Goal: Find specific page/section: Find specific page/section

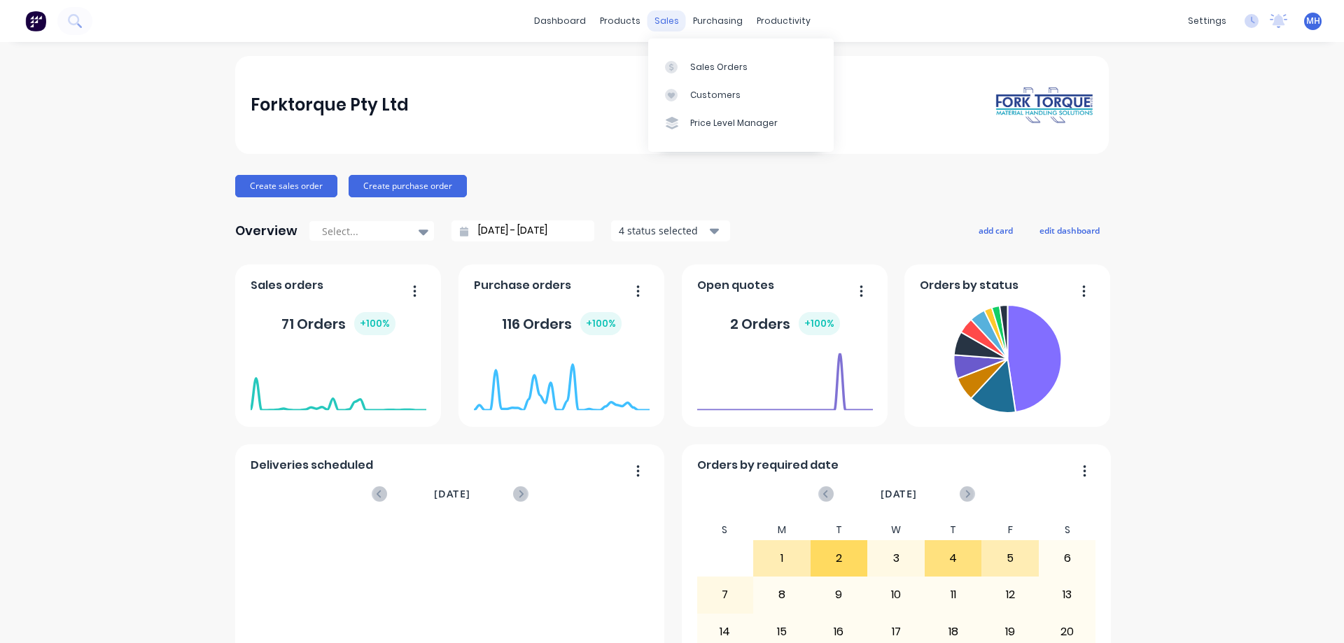
click at [672, 24] on div "sales" at bounding box center [666, 20] width 38 height 21
click at [713, 73] on div "Sales Orders" at bounding box center [718, 67] width 57 height 13
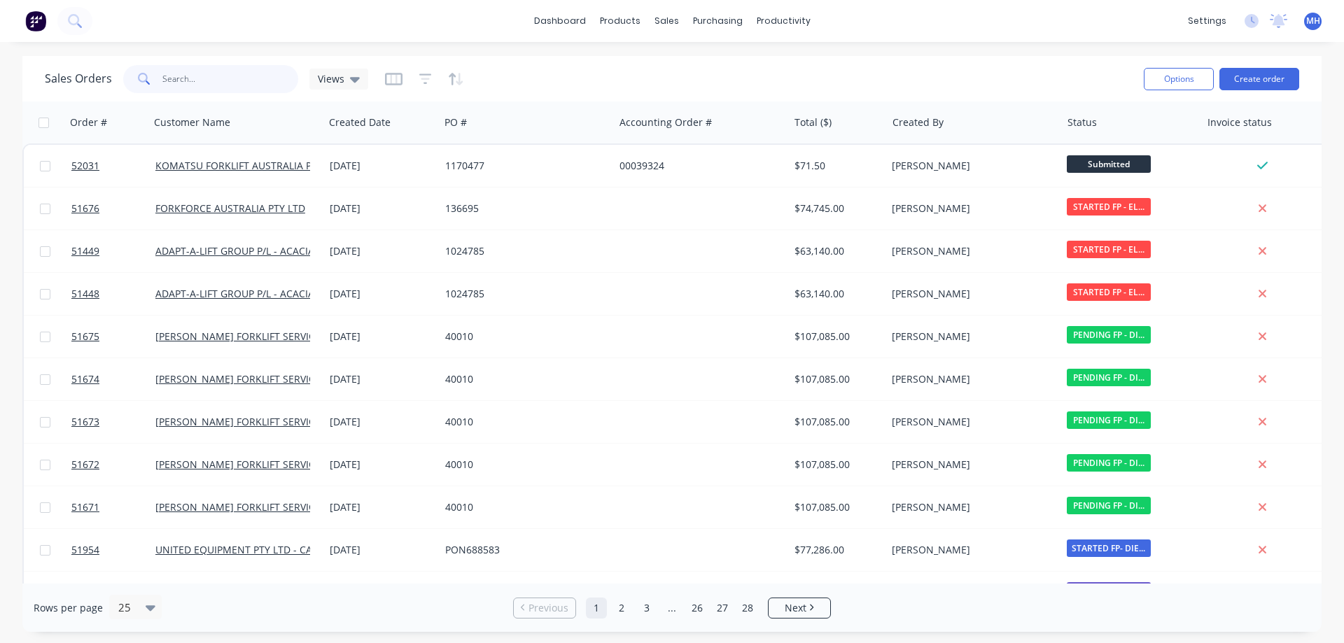
click at [167, 76] on input "text" at bounding box center [230, 79] width 136 height 28
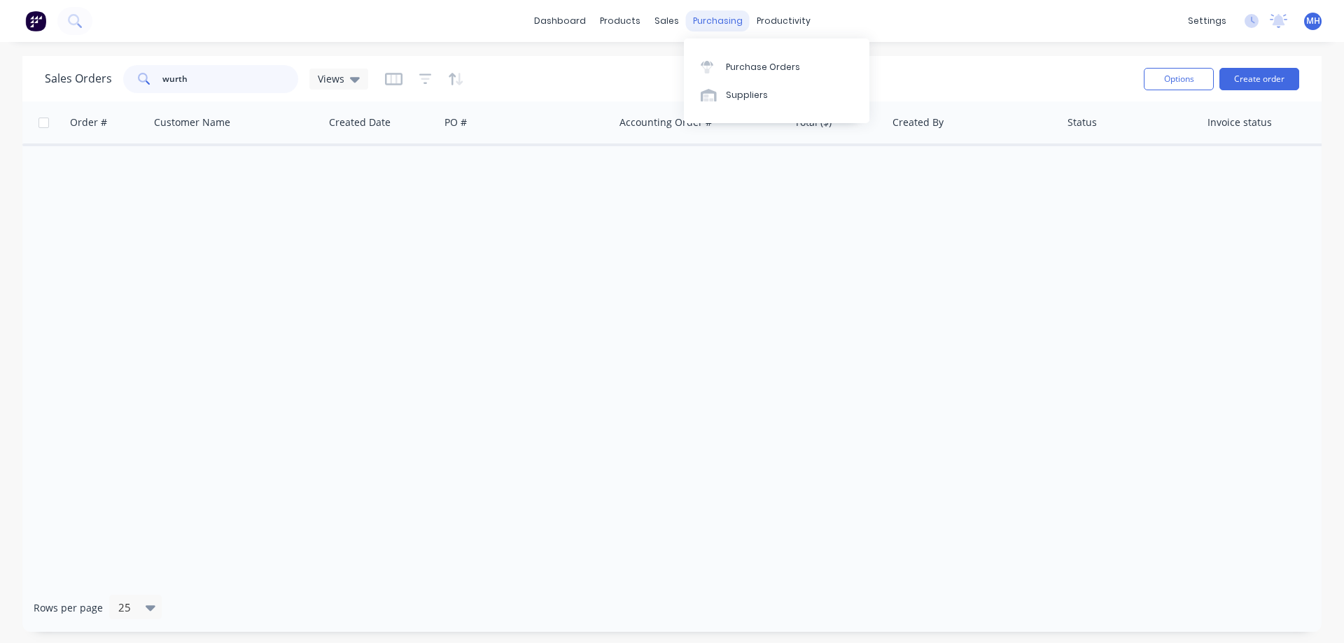
type input "wurth"
click at [698, 22] on div "purchasing" at bounding box center [718, 20] width 64 height 21
click at [718, 66] on div at bounding box center [711, 67] width 21 height 13
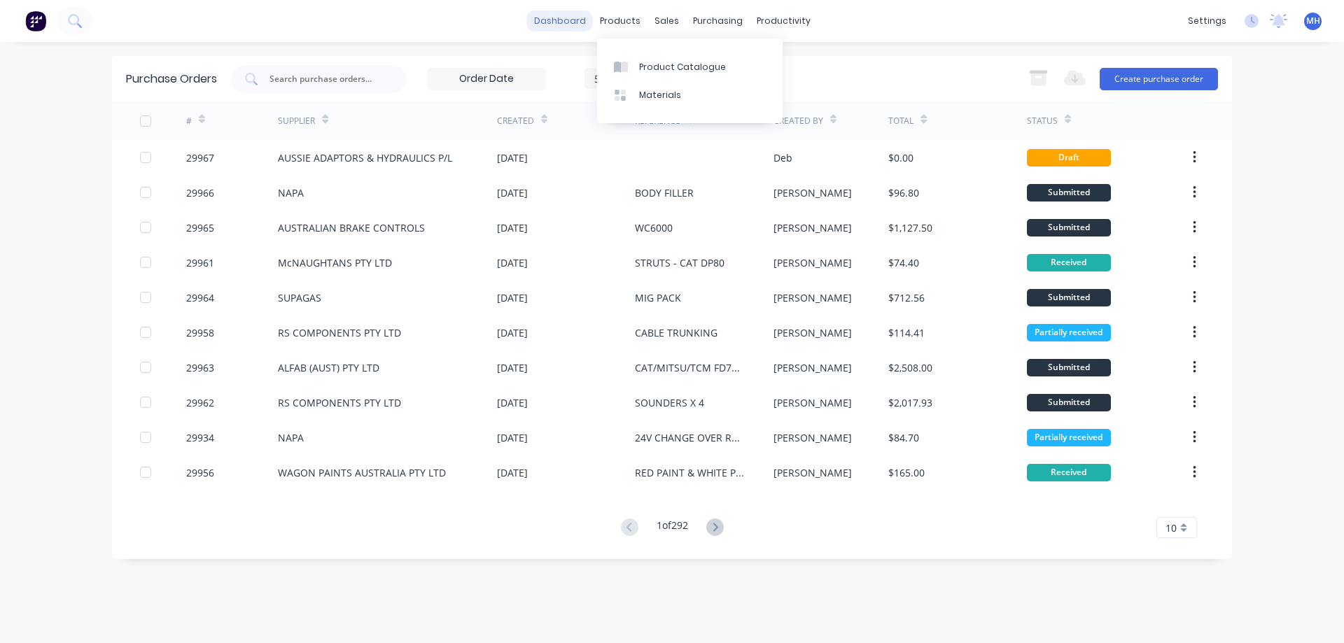
click at [573, 26] on link "dashboard" at bounding box center [560, 20] width 66 height 21
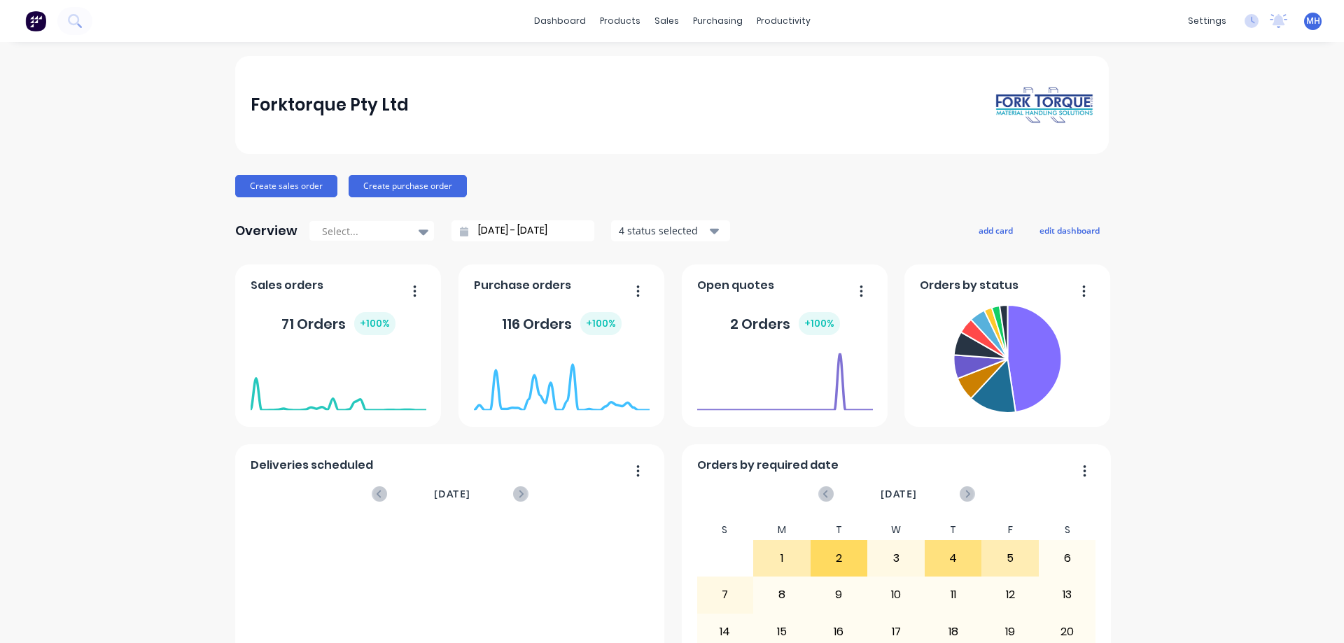
drag, startPoint x: 829, startPoint y: 203, endPoint x: 730, endPoint y: 149, distance: 112.4
click at [829, 202] on div "Forktorque Pty Ltd Create sales order Create purchase order Overview Select... …" at bounding box center [672, 421] width 874 height 731
click at [571, 27] on link "dashboard" at bounding box center [560, 20] width 66 height 21
click at [689, 21] on div "purchasing" at bounding box center [718, 20] width 64 height 21
click at [571, 22] on link "dashboard" at bounding box center [560, 20] width 66 height 21
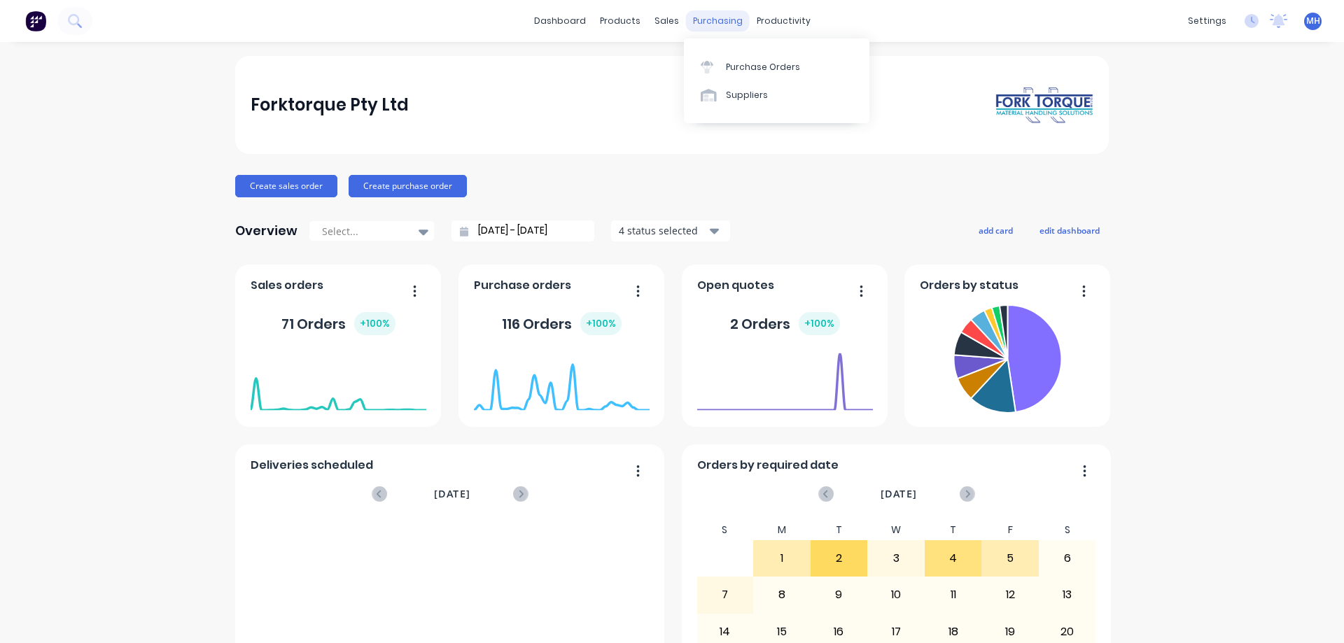
click at [714, 24] on div "purchasing" at bounding box center [718, 20] width 64 height 21
click at [728, 64] on div "Purchase Orders" at bounding box center [763, 67] width 74 height 13
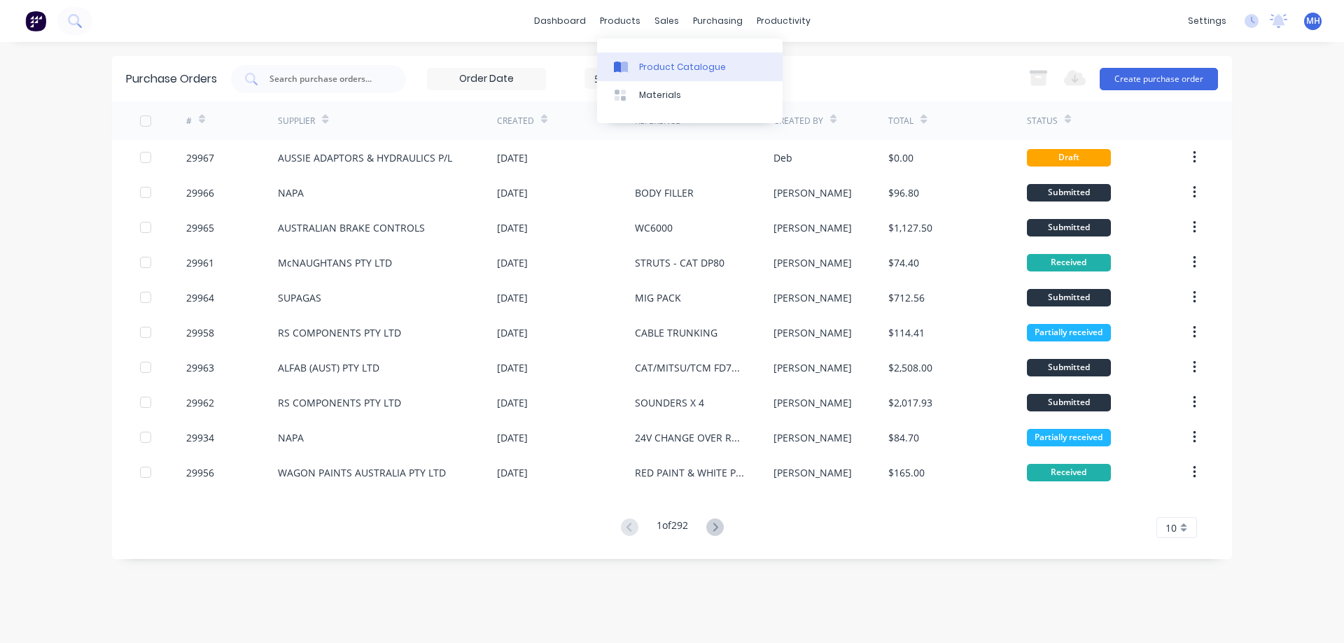
click at [643, 64] on div "Product Catalogue" at bounding box center [682, 67] width 87 height 13
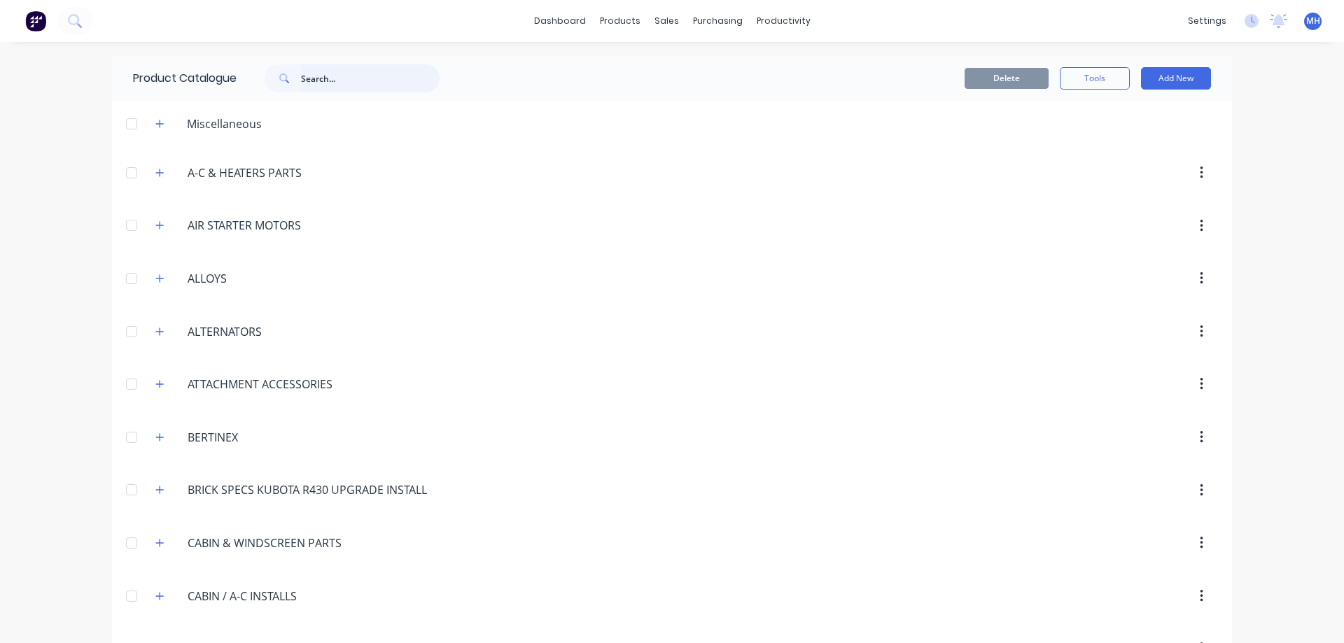
click at [346, 80] on input "text" at bounding box center [370, 78] width 139 height 28
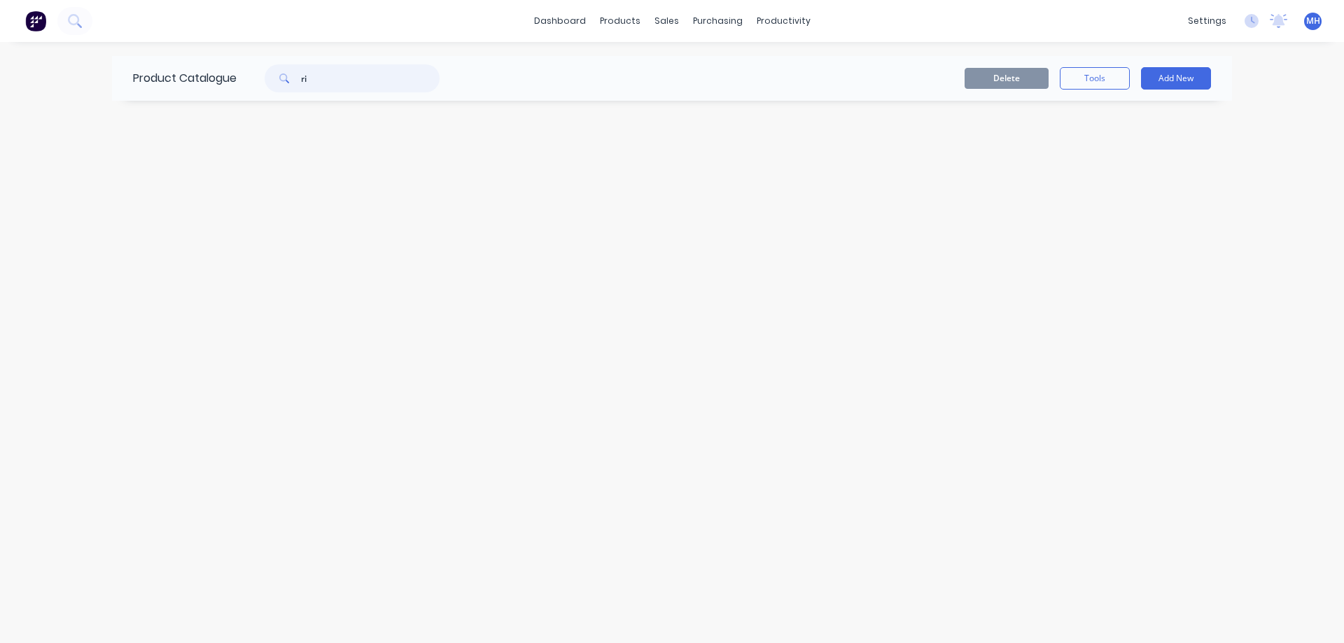
type input "r"
type input "g"
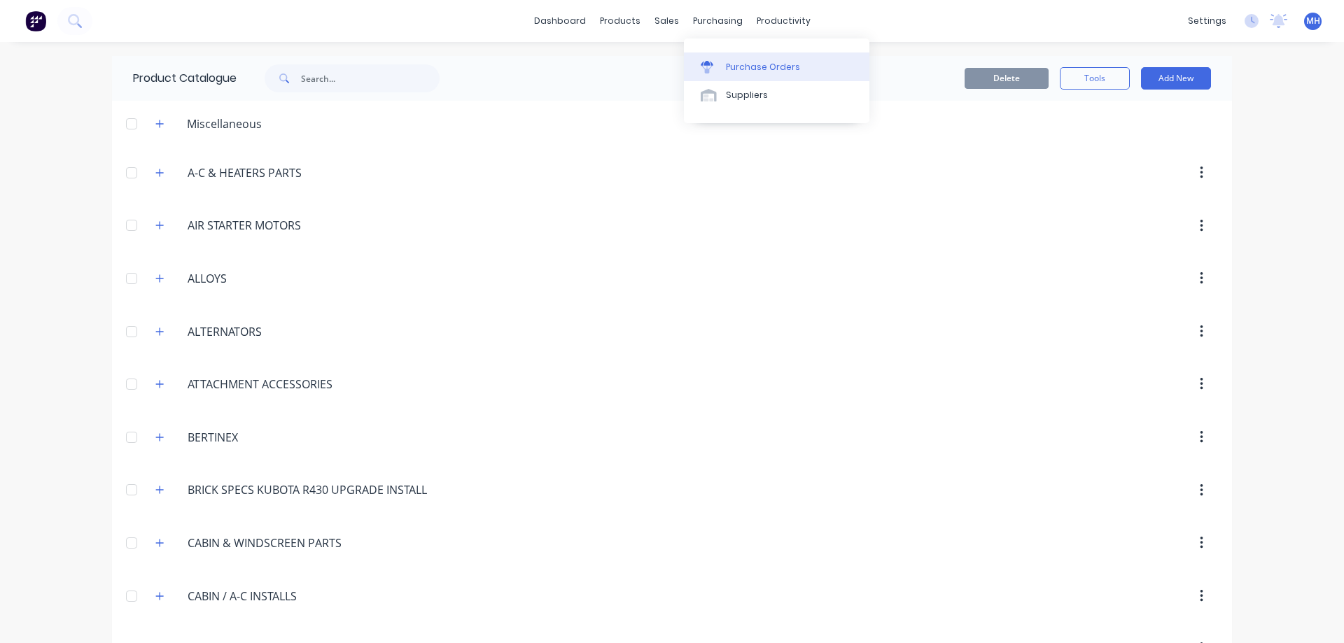
click at [732, 70] on div "Purchase Orders" at bounding box center [763, 67] width 74 height 13
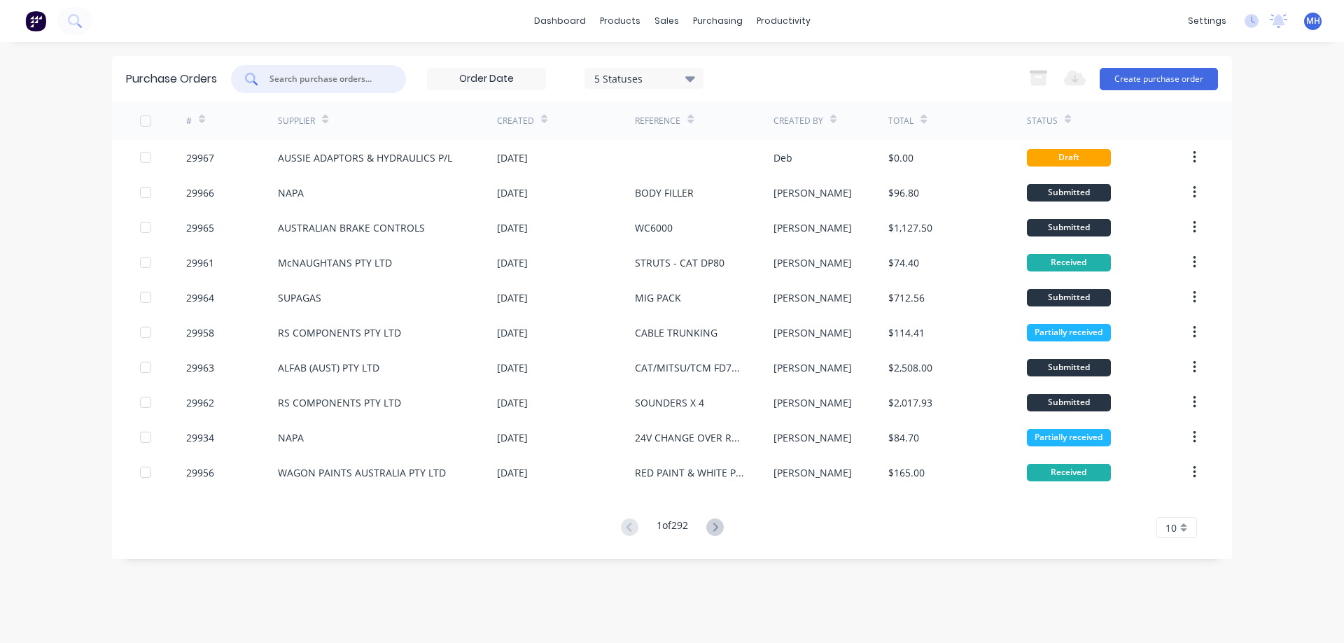
click at [310, 75] on input "text" at bounding box center [326, 79] width 116 height 14
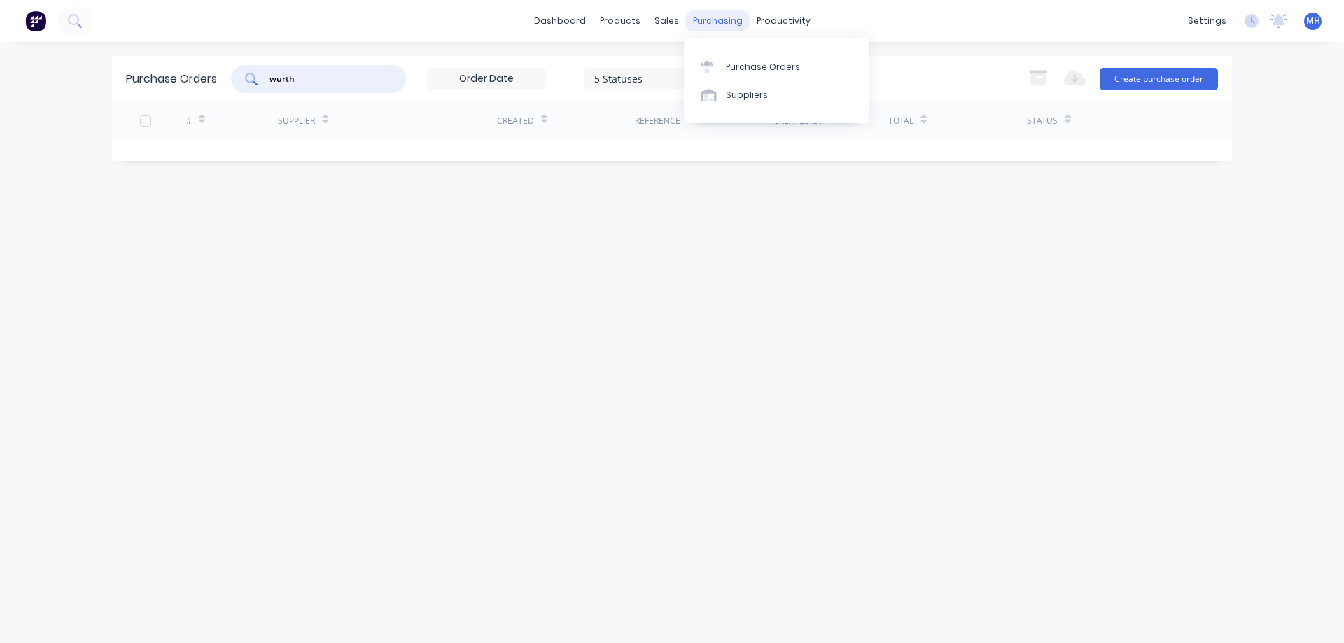
type input "wurth"
click at [713, 22] on div "purchasing" at bounding box center [718, 20] width 64 height 21
click at [743, 73] on div "Purchase Orders" at bounding box center [763, 67] width 74 height 13
click at [662, 18] on div "sales" at bounding box center [666, 20] width 38 height 21
drag, startPoint x: 857, startPoint y: 372, endPoint x: 865, endPoint y: 381, distance: 11.9
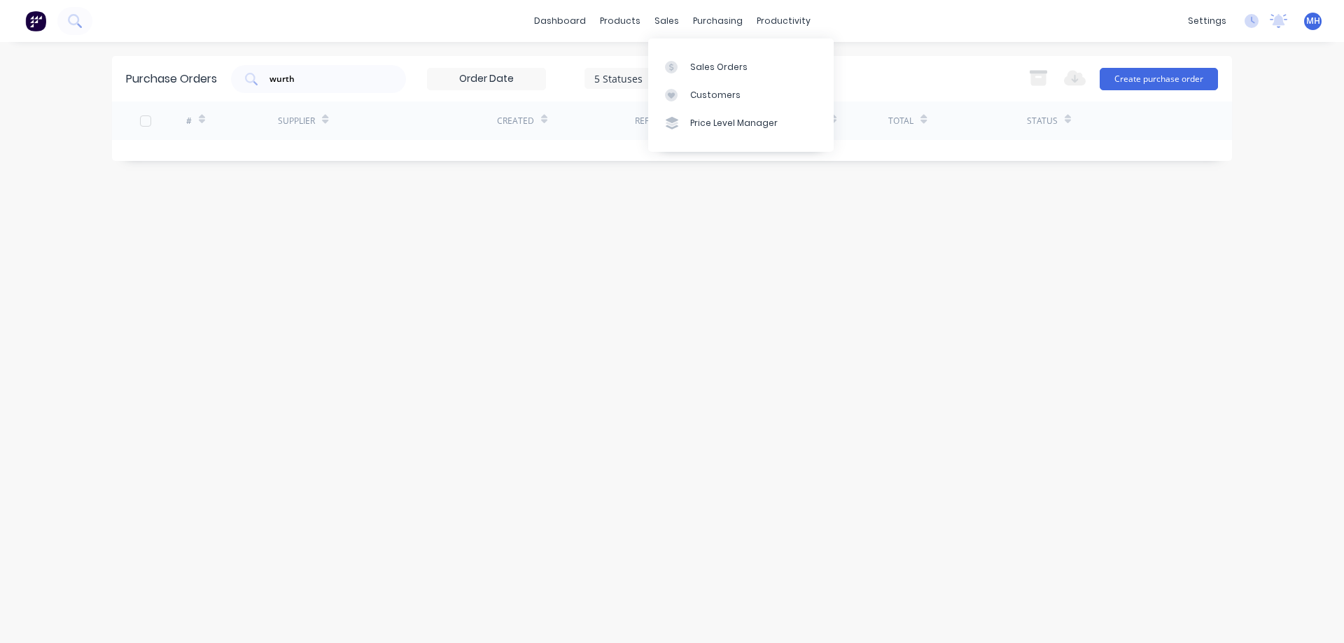
click at [867, 385] on div "Purchase Orders wurth 5 Statuses 5 Statuses Export to Excel (XLSX) Create purch…" at bounding box center [672, 342] width 1120 height 573
click at [721, 24] on div "purchasing" at bounding box center [718, 20] width 64 height 21
click at [750, 97] on div "Suppliers" at bounding box center [747, 95] width 42 height 13
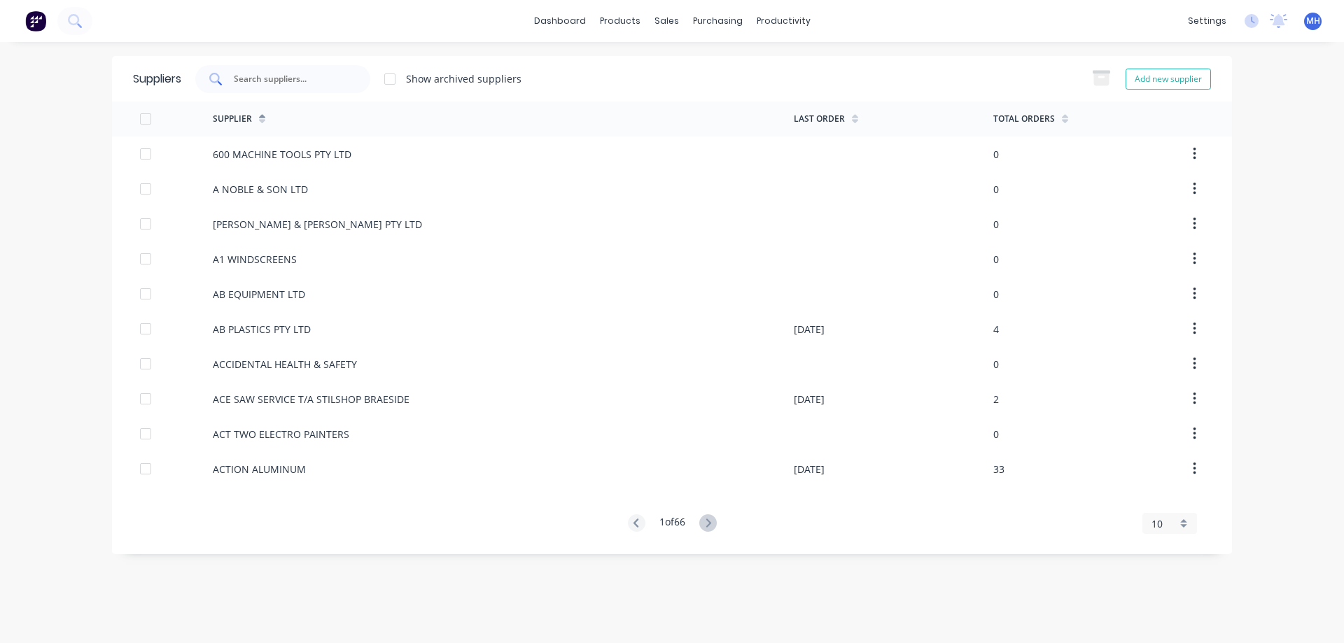
click at [259, 86] on div at bounding box center [282, 79] width 175 height 28
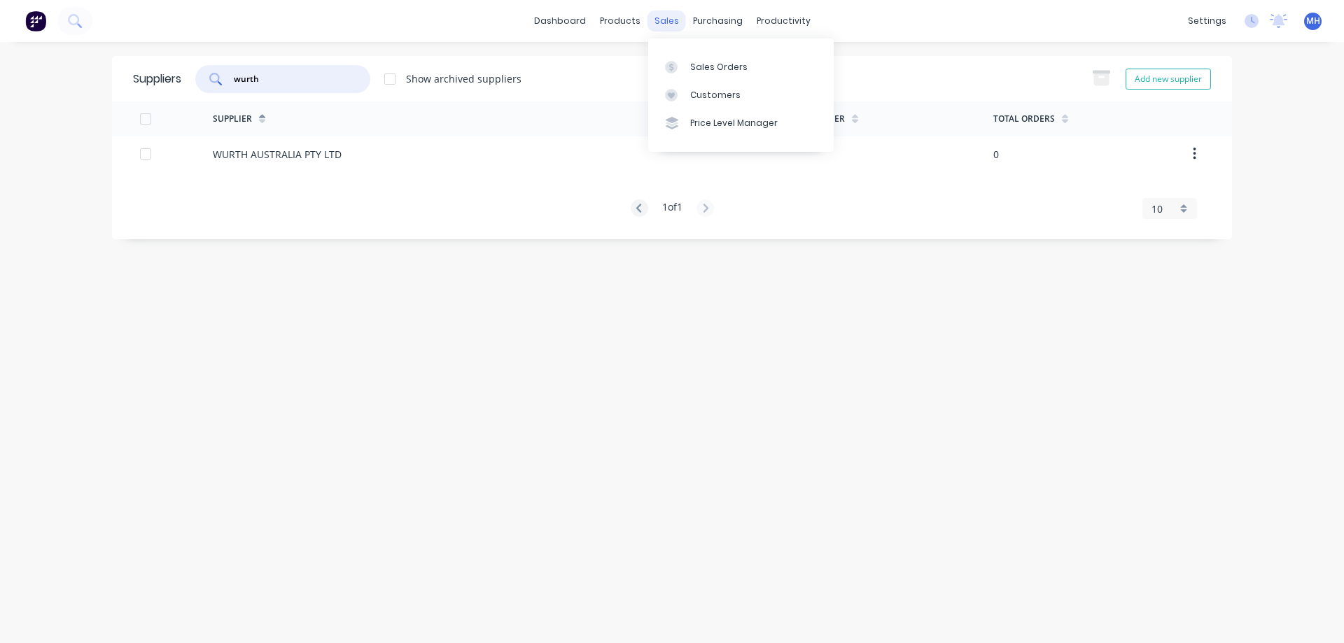
type input "wurth"
click at [664, 21] on div "sales" at bounding box center [666, 20] width 38 height 21
click at [717, 68] on div "Sales Orders" at bounding box center [718, 67] width 57 height 13
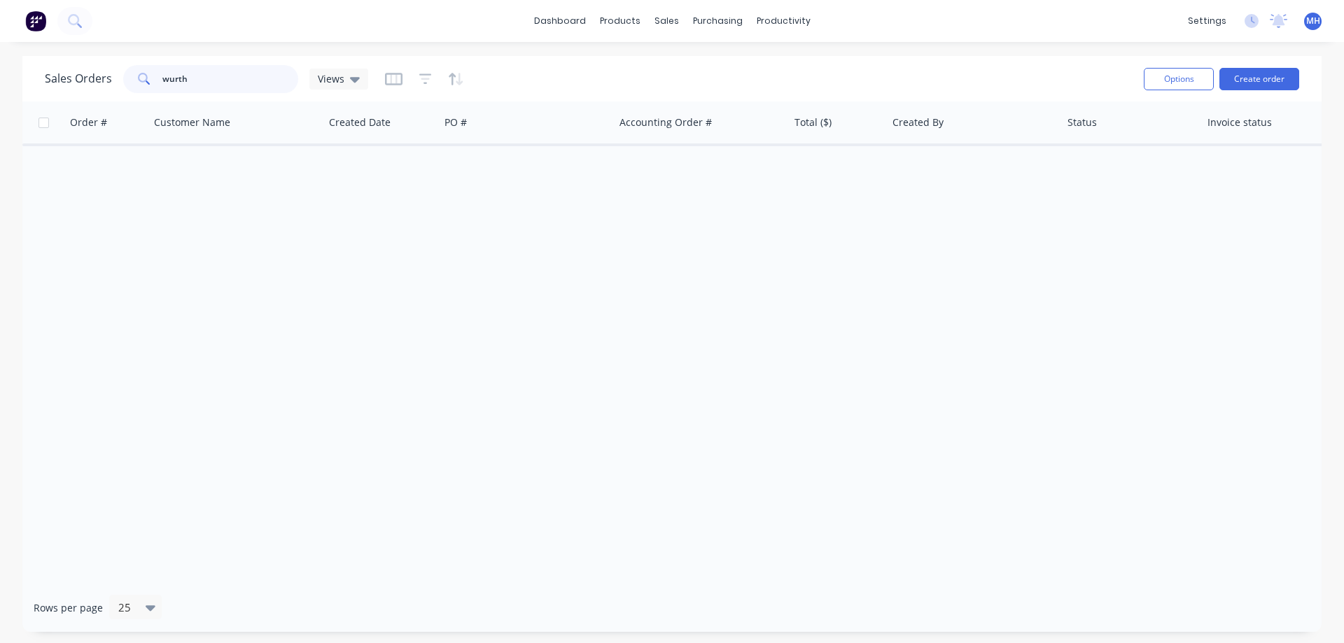
drag, startPoint x: 187, startPoint y: 74, endPoint x: 90, endPoint y: 82, distance: 97.6
click at [162, 82] on input "wurth" at bounding box center [230, 79] width 136 height 28
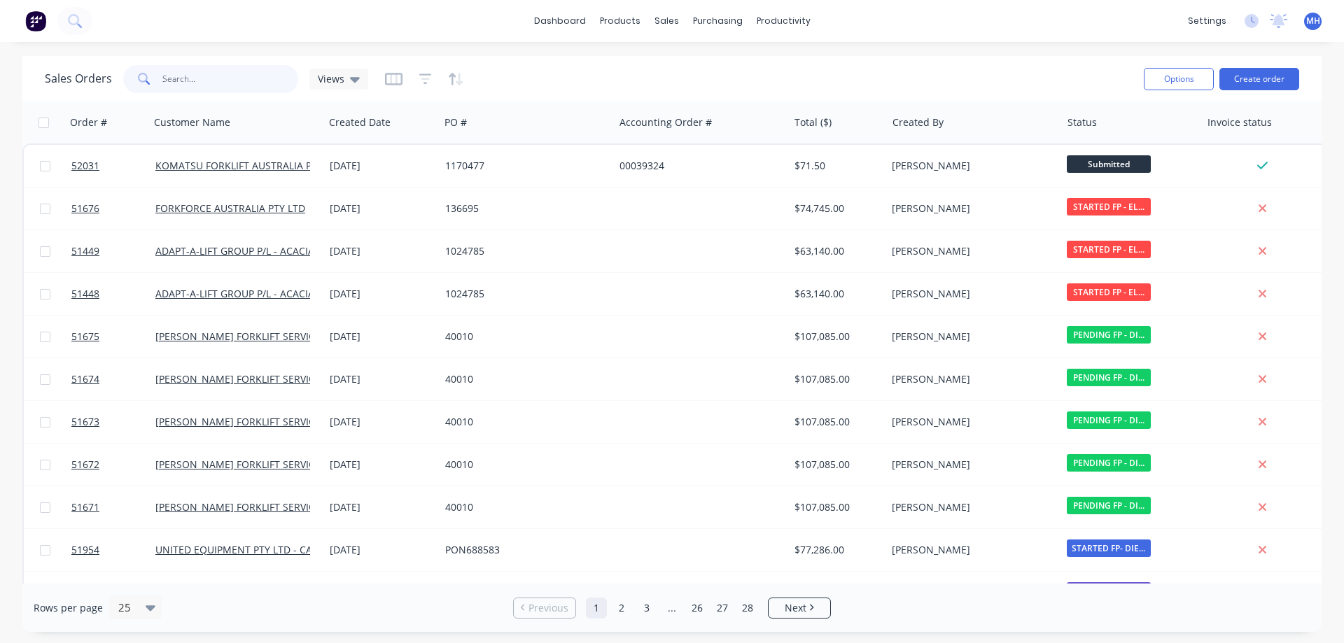
click at [261, 69] on input "text" at bounding box center [230, 79] width 136 height 28
click at [252, 76] on input "text" at bounding box center [230, 79] width 136 height 28
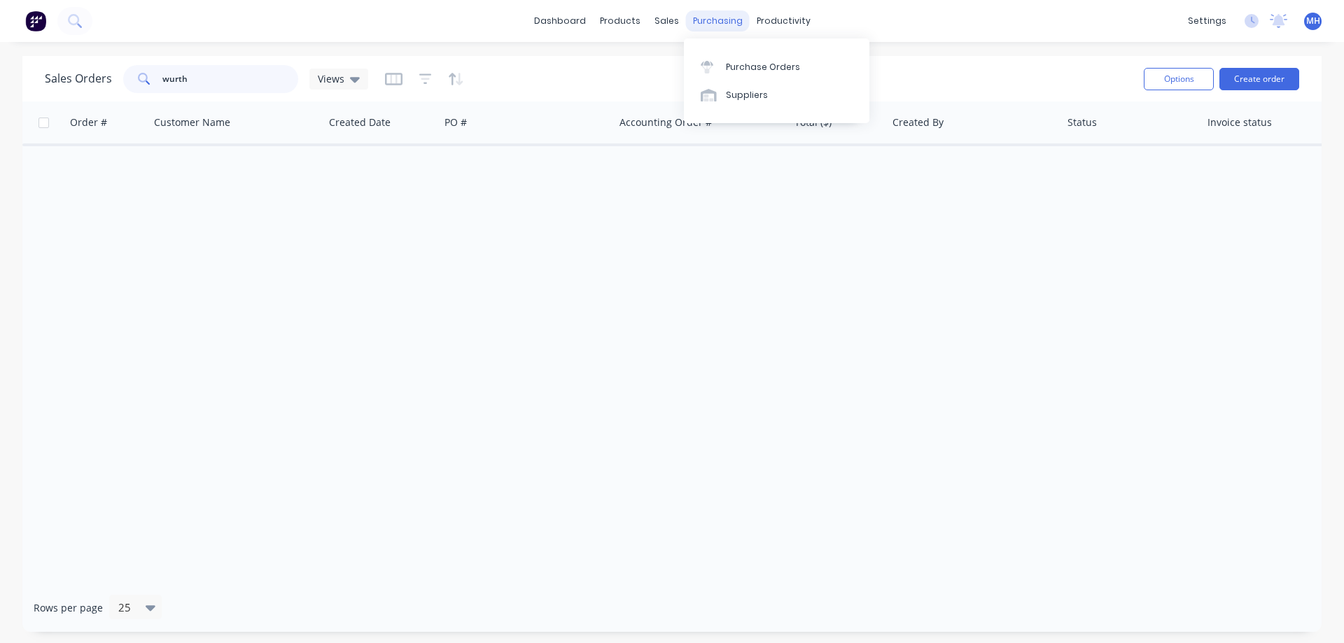
type input "wurth"
click at [706, 22] on div "purchasing" at bounding box center [718, 20] width 64 height 21
click at [745, 99] on div "Suppliers" at bounding box center [747, 95] width 42 height 13
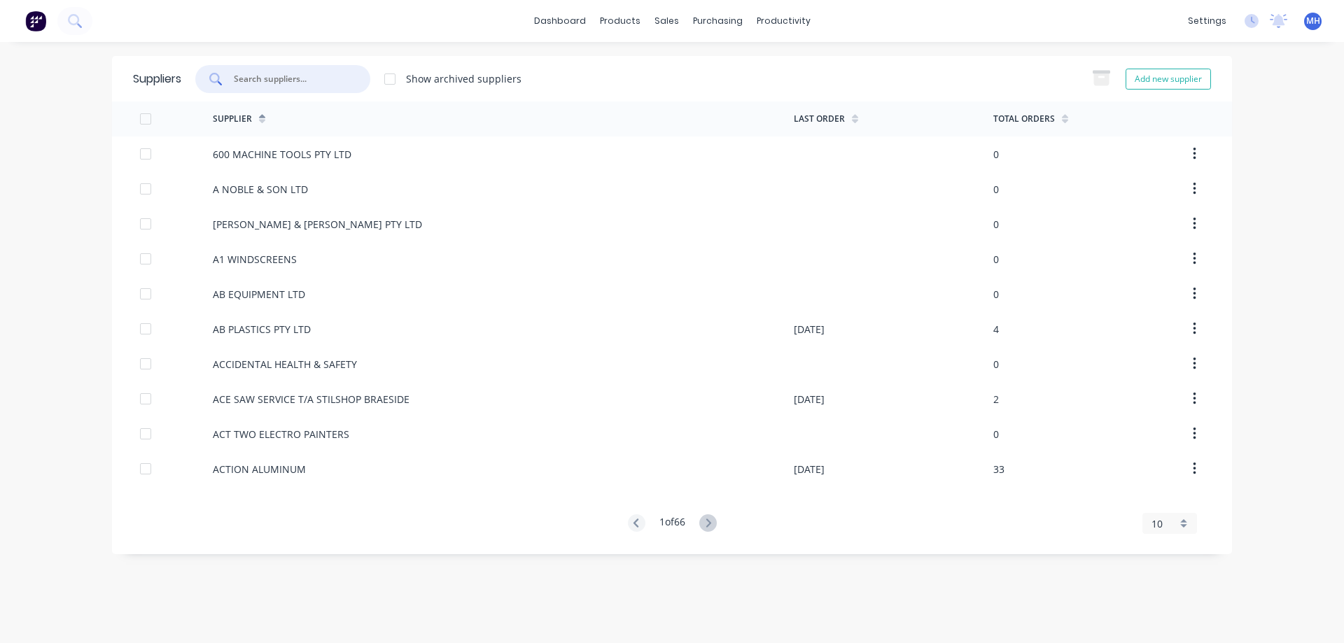
click at [305, 73] on input "text" at bounding box center [290, 79] width 116 height 14
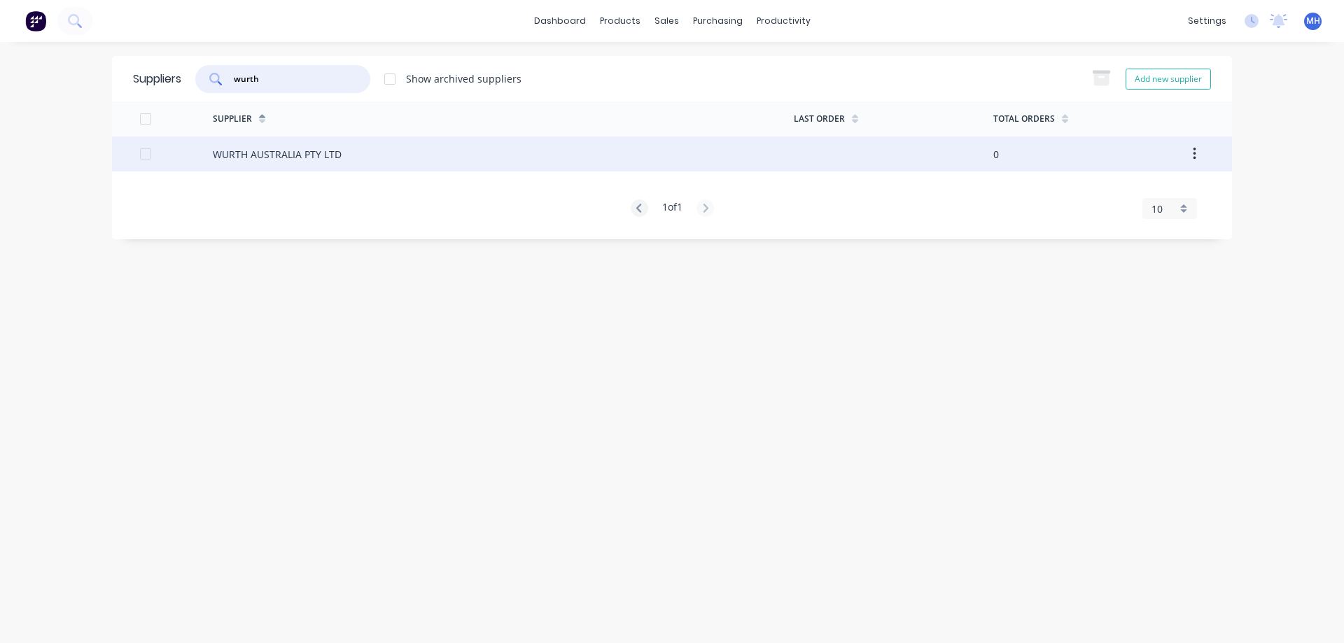
type input "wurth"
click at [260, 147] on div "WURTH AUSTRALIA PTY LTD" at bounding box center [277, 154] width 129 height 15
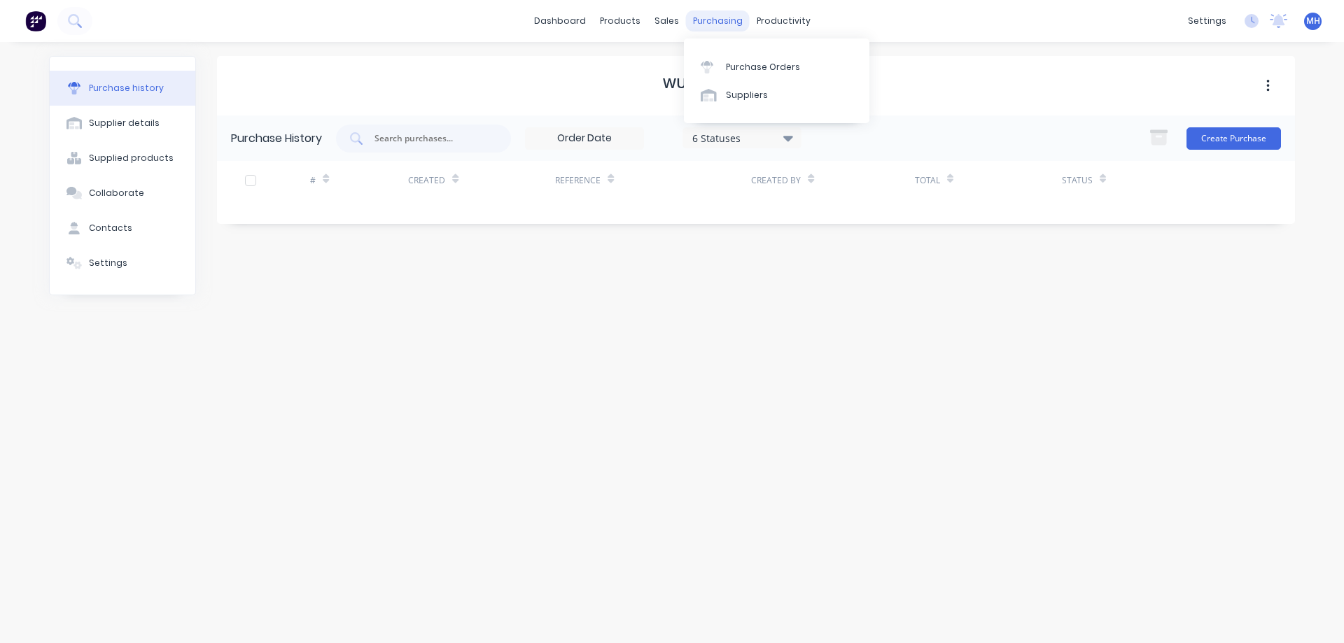
click at [713, 21] on div "purchasing" at bounding box center [718, 20] width 64 height 21
click at [758, 68] on div "Purchase Orders" at bounding box center [763, 67] width 74 height 13
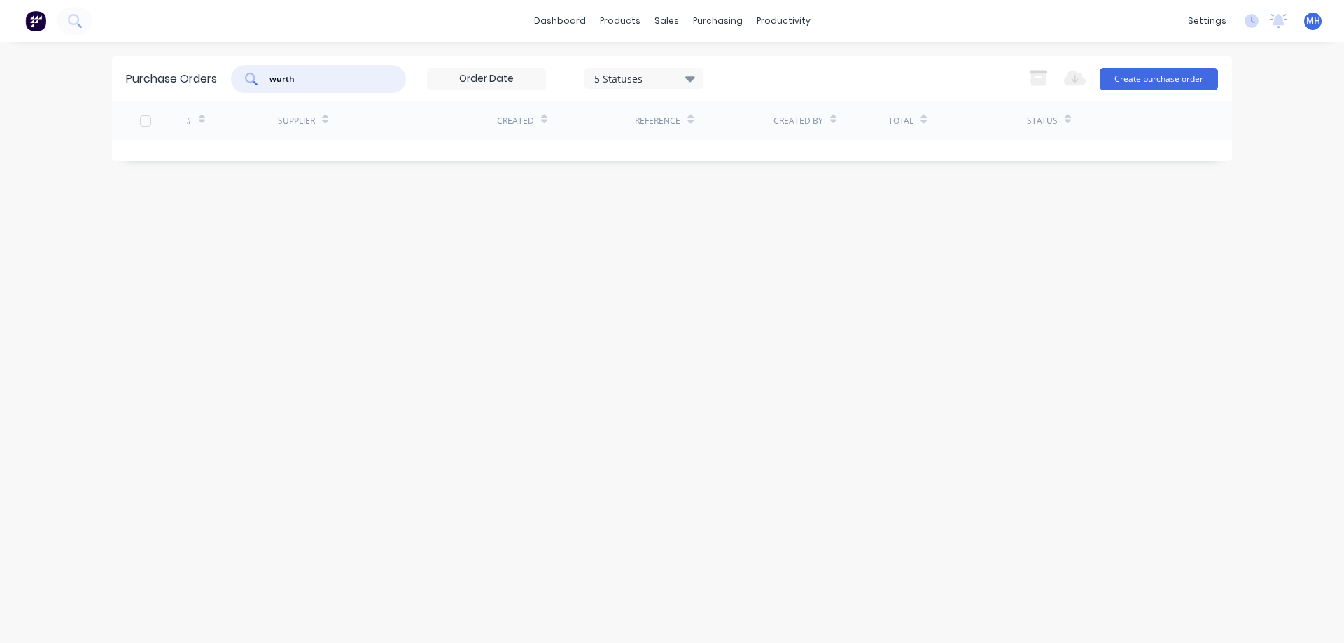
drag, startPoint x: 302, startPoint y: 78, endPoint x: 225, endPoint y: 90, distance: 77.2
click at [268, 86] on input "wurth" at bounding box center [326, 79] width 116 height 14
type input "w"
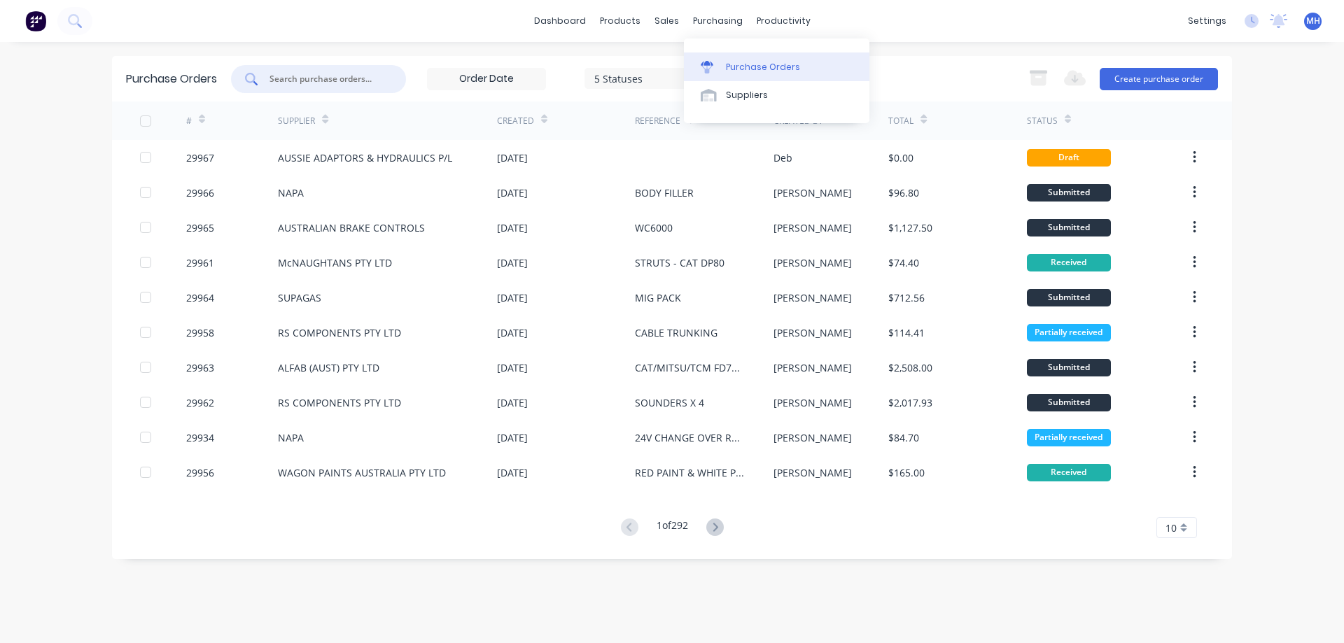
click at [758, 70] on div "Purchase Orders" at bounding box center [763, 67] width 74 height 13
click at [321, 81] on input "text" at bounding box center [326, 79] width 116 height 14
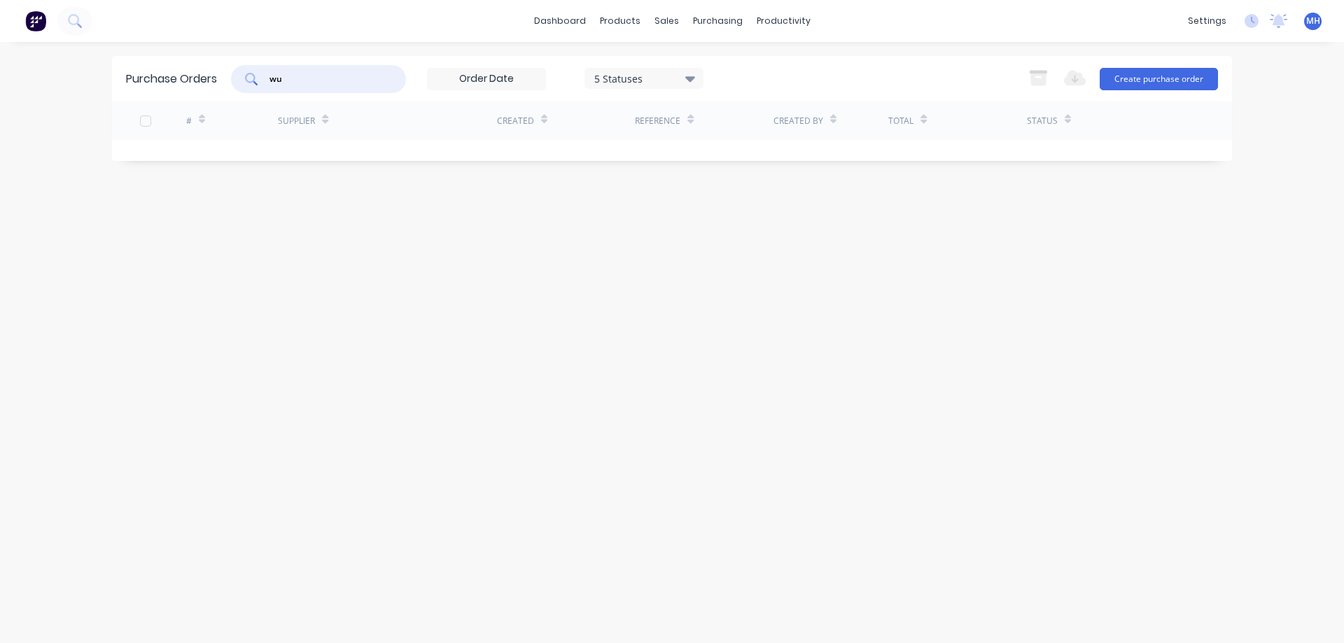
type input "w"
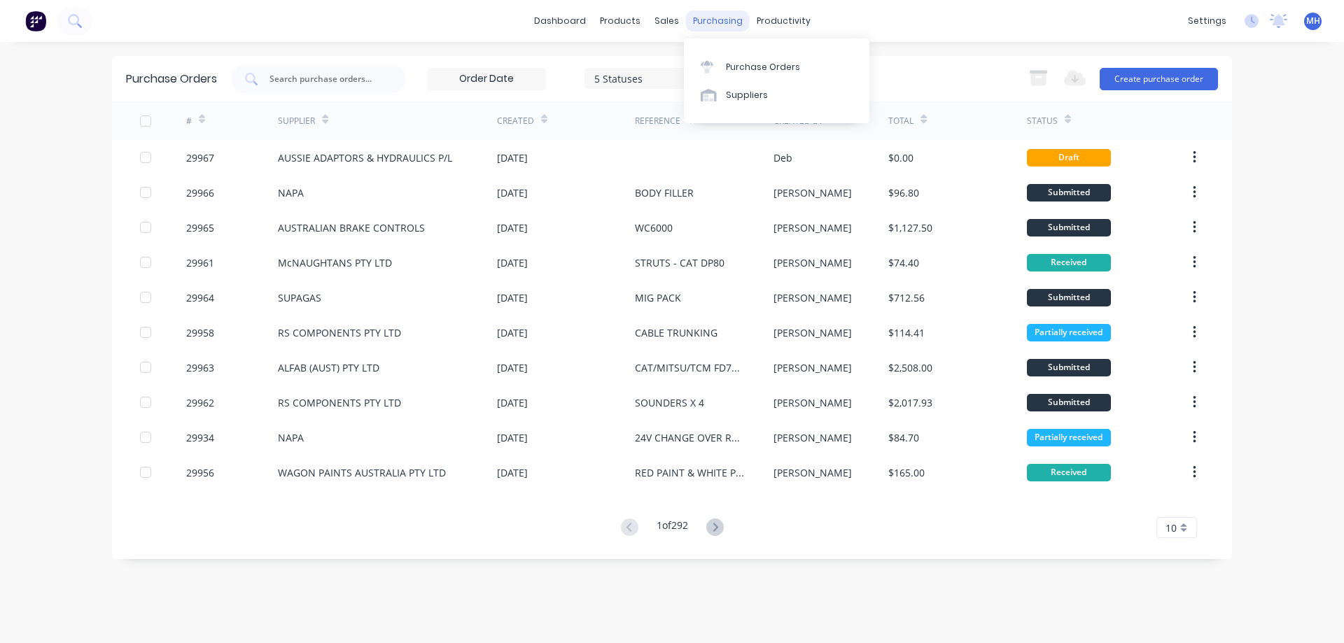
click at [696, 25] on div "purchasing" at bounding box center [718, 20] width 64 height 21
click at [738, 68] on div "Purchase Orders" at bounding box center [763, 67] width 74 height 13
click at [712, 24] on div "purchasing" at bounding box center [718, 20] width 64 height 21
click at [729, 63] on div "Purchase Orders" at bounding box center [763, 67] width 74 height 13
click at [1181, 532] on div "10" at bounding box center [1176, 527] width 41 height 21
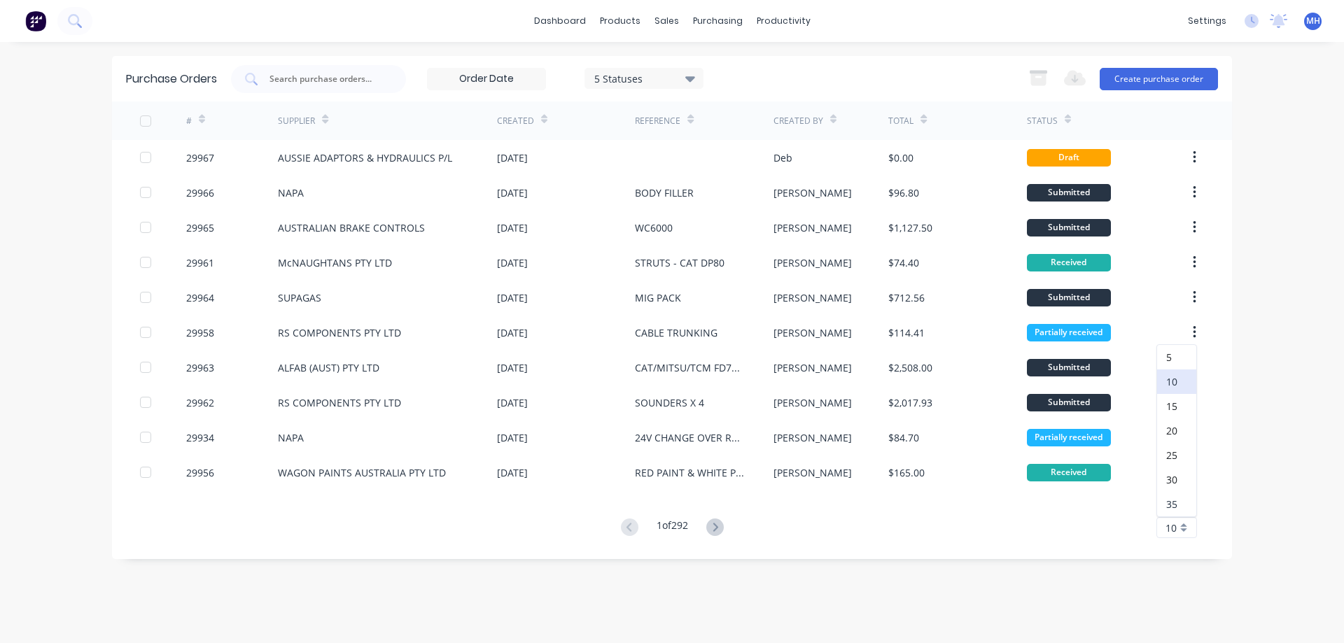
click at [1180, 503] on div "35" at bounding box center [1176, 504] width 39 height 24
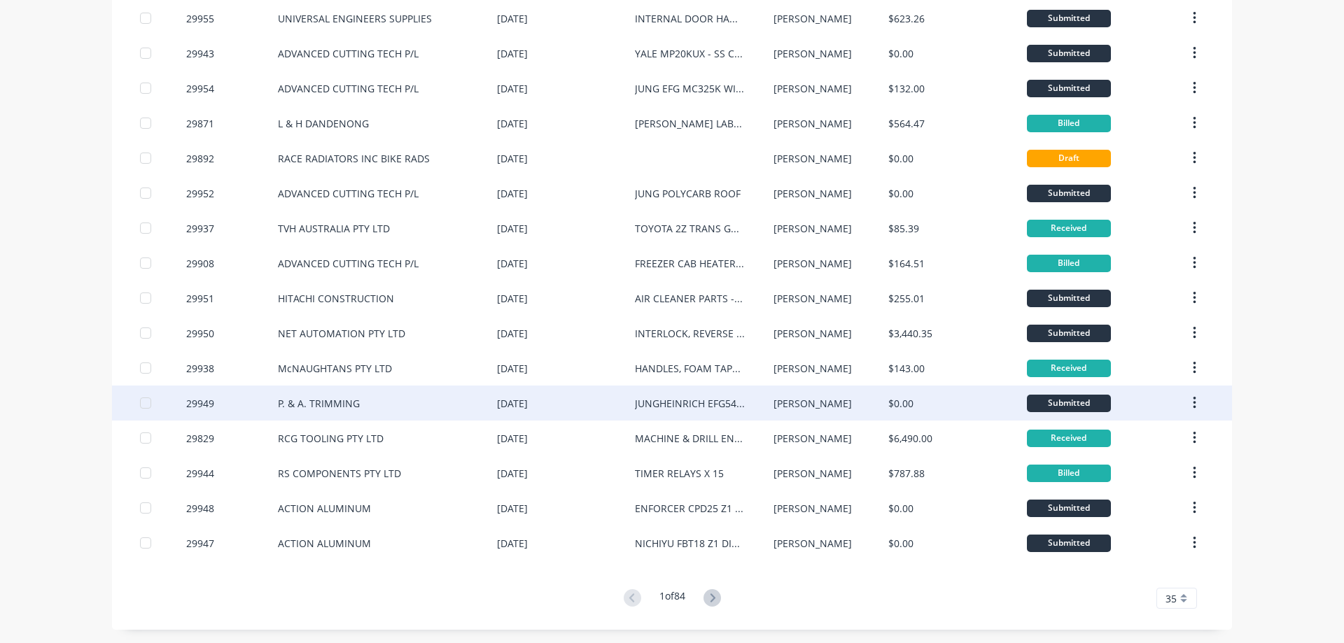
scroll to position [805, 0]
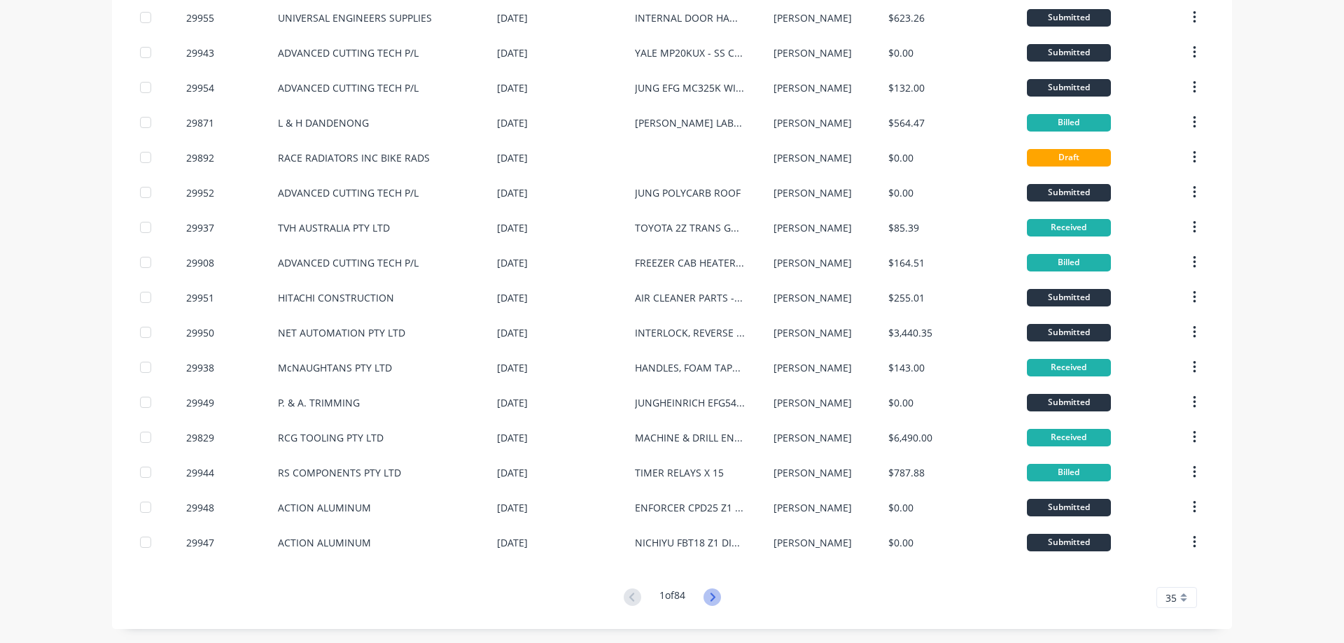
click at [715, 602] on icon at bounding box center [711, 597] width 17 height 17
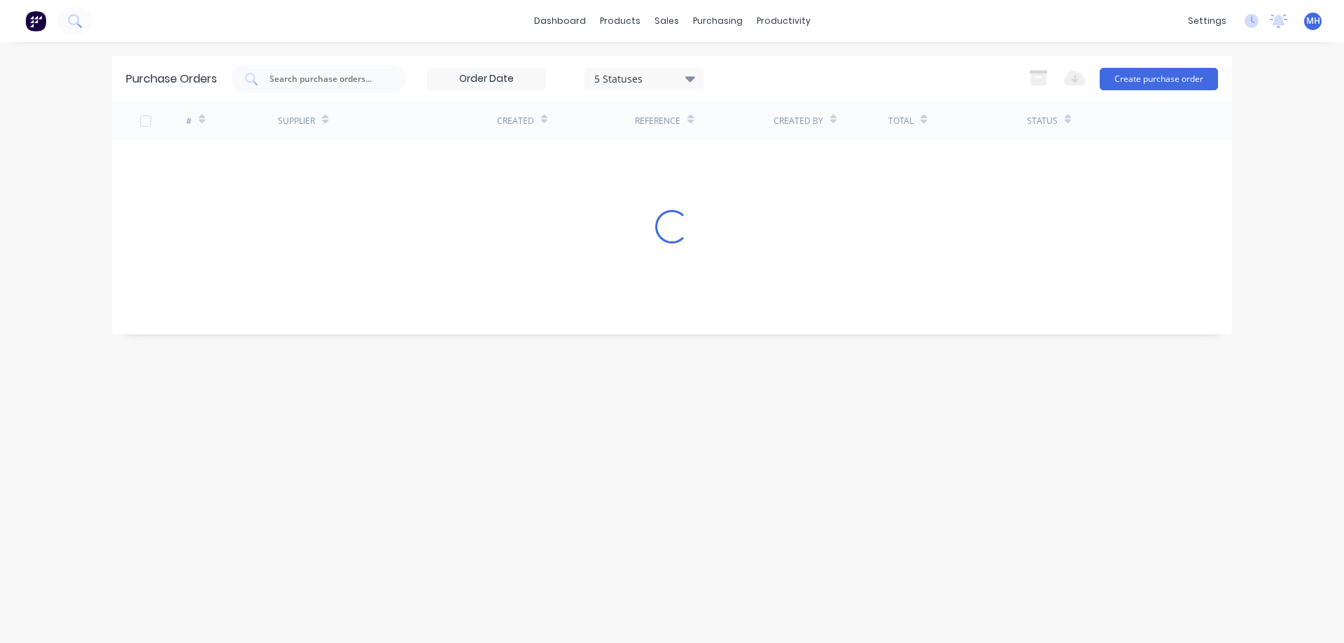
scroll to position [0, 0]
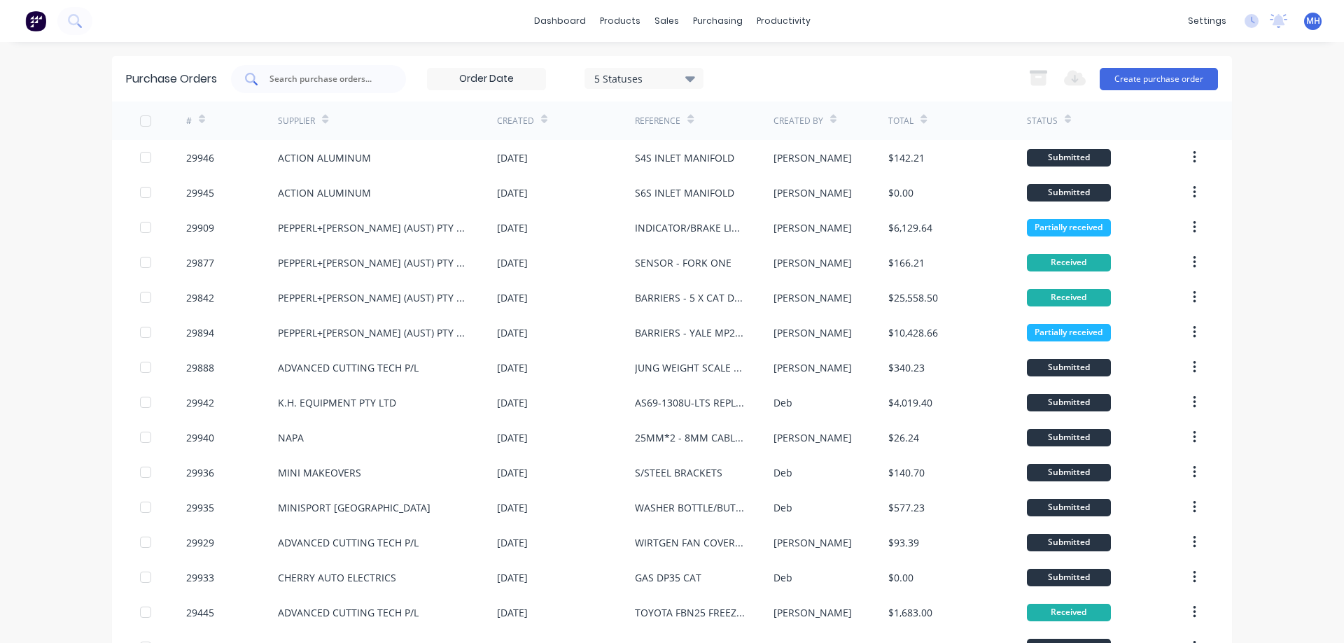
click at [274, 83] on input "text" at bounding box center [326, 79] width 116 height 14
type input "29950"
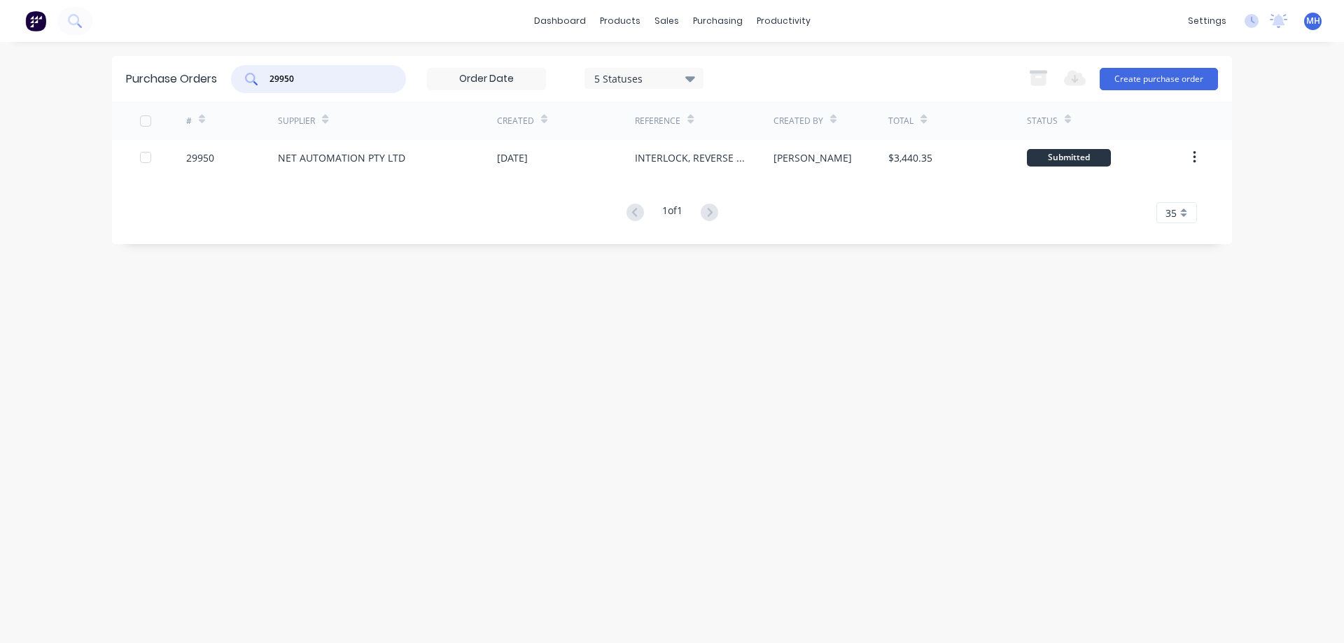
click at [195, 160] on div "29950" at bounding box center [200, 157] width 28 height 15
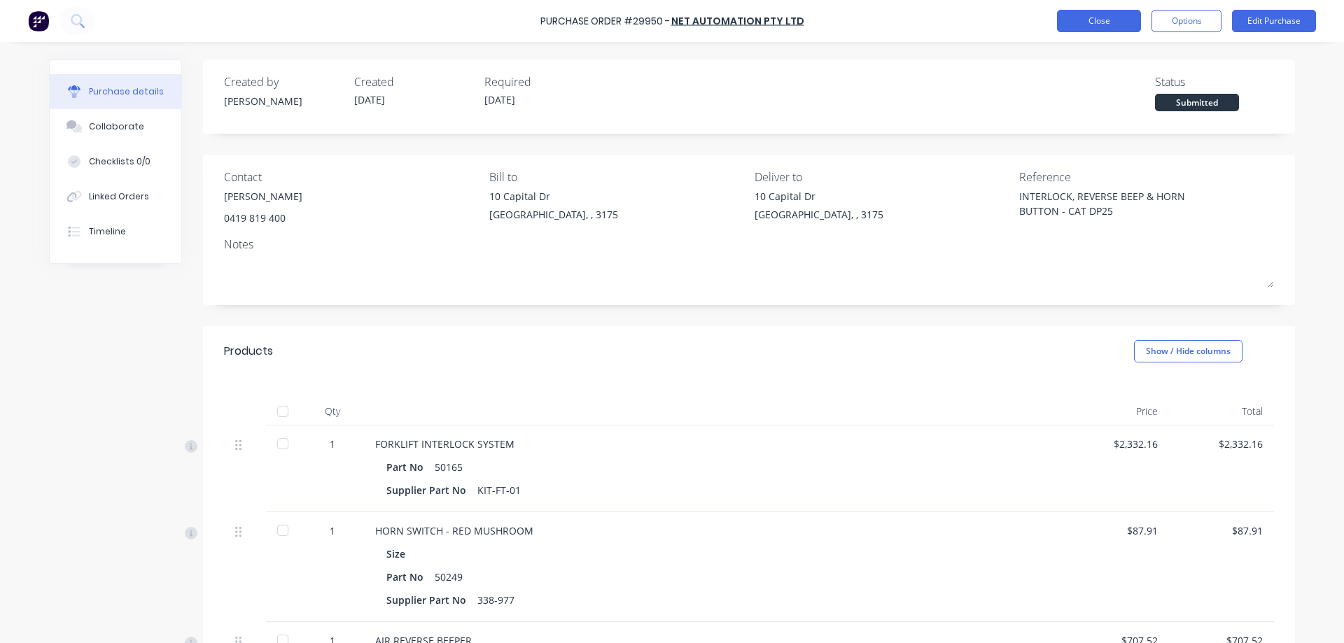
click at [1091, 23] on button "Close" at bounding box center [1099, 21] width 84 height 22
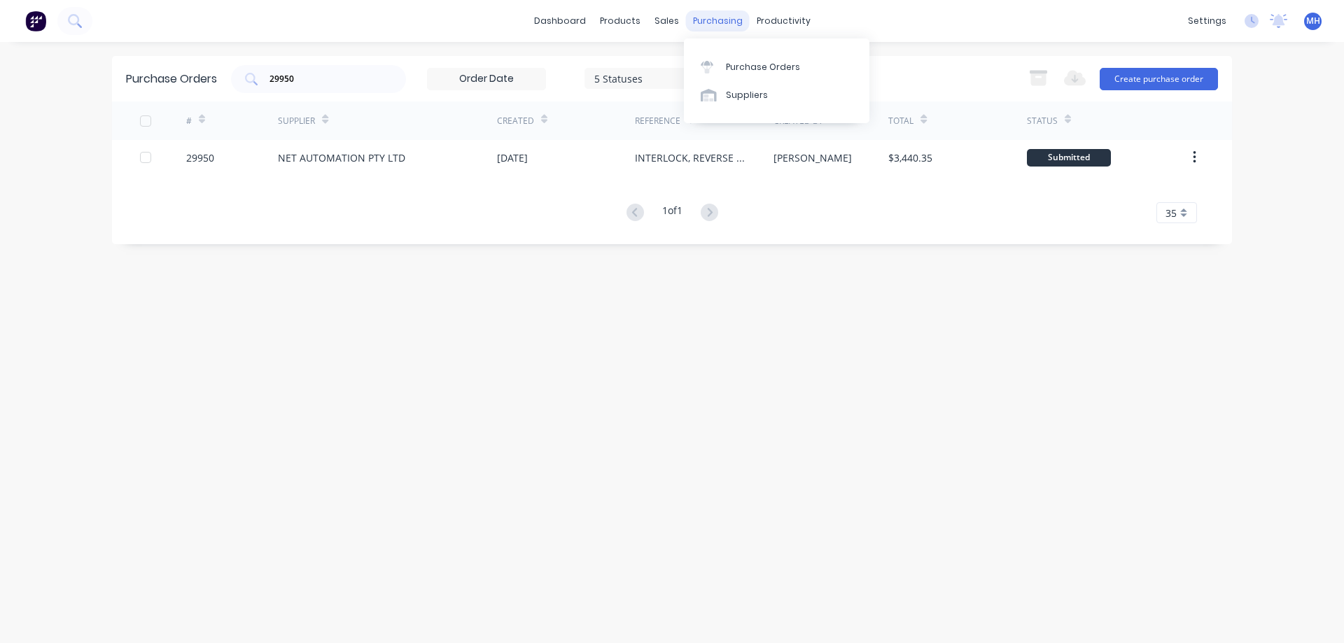
click at [709, 28] on div "purchasing" at bounding box center [718, 20] width 64 height 21
click at [742, 92] on div "Suppliers" at bounding box center [747, 95] width 42 height 13
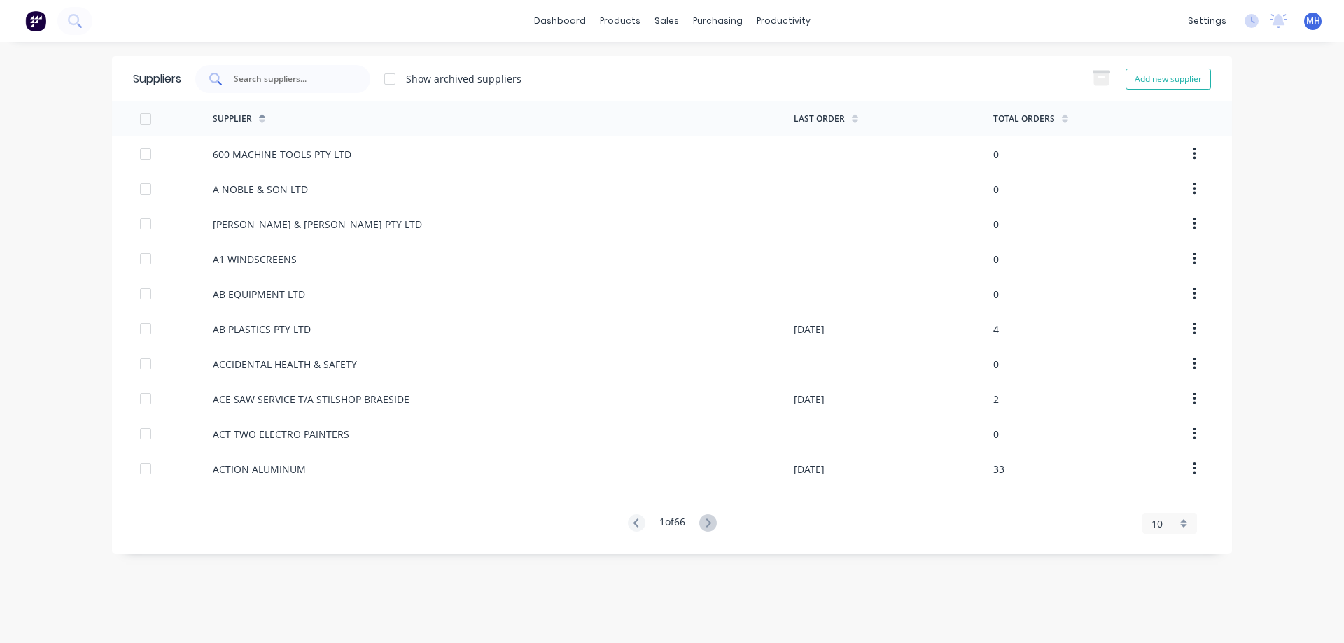
click at [280, 87] on div at bounding box center [282, 79] width 175 height 28
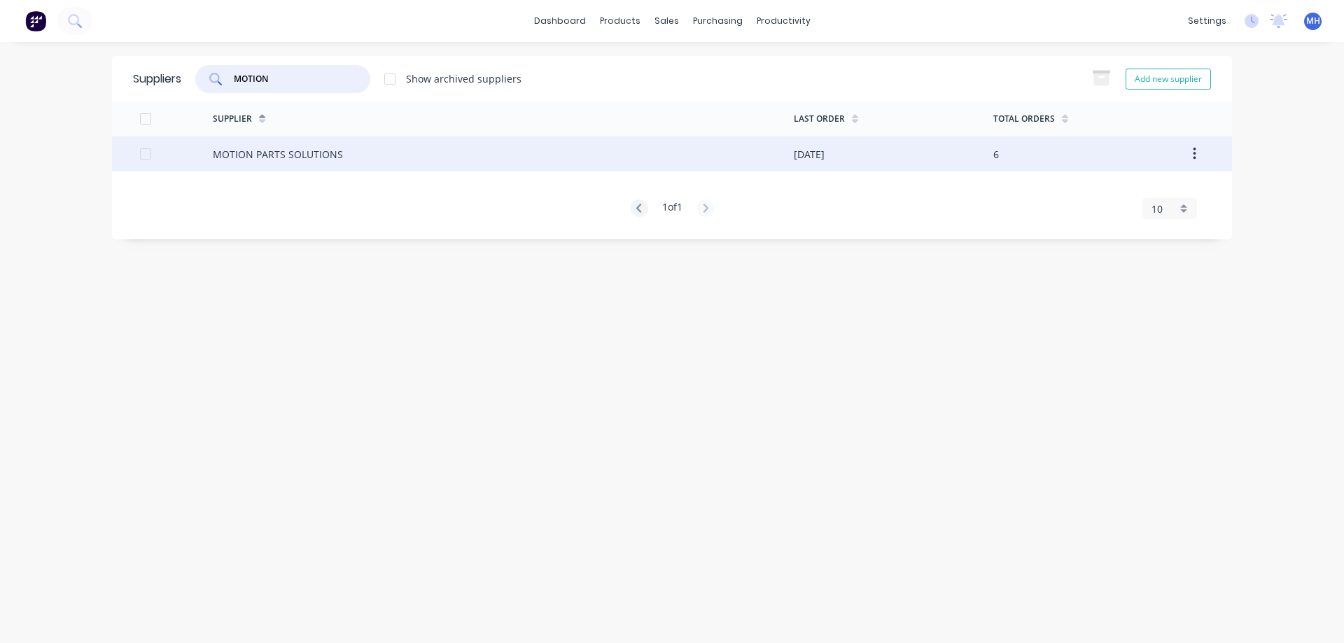
type input "MOTION"
click at [277, 152] on div "MOTION PARTS SOLUTIONS" at bounding box center [278, 154] width 130 height 15
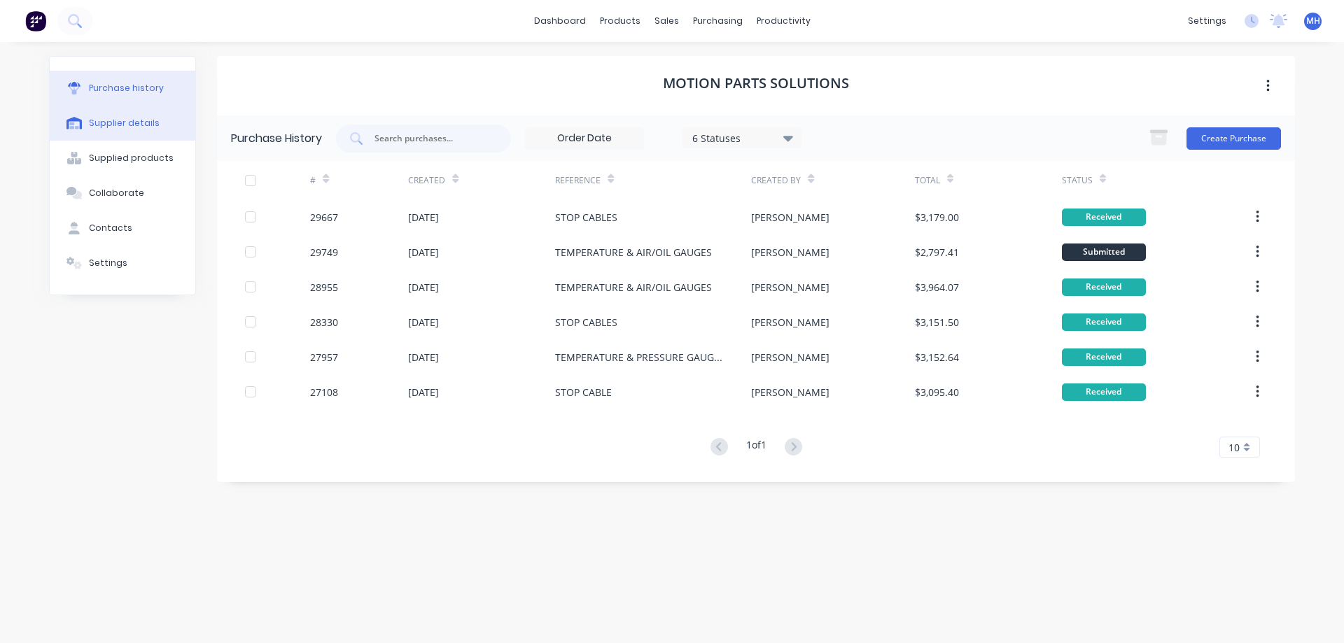
click at [118, 127] on div "Supplier details" at bounding box center [124, 123] width 71 height 13
select select "AU"
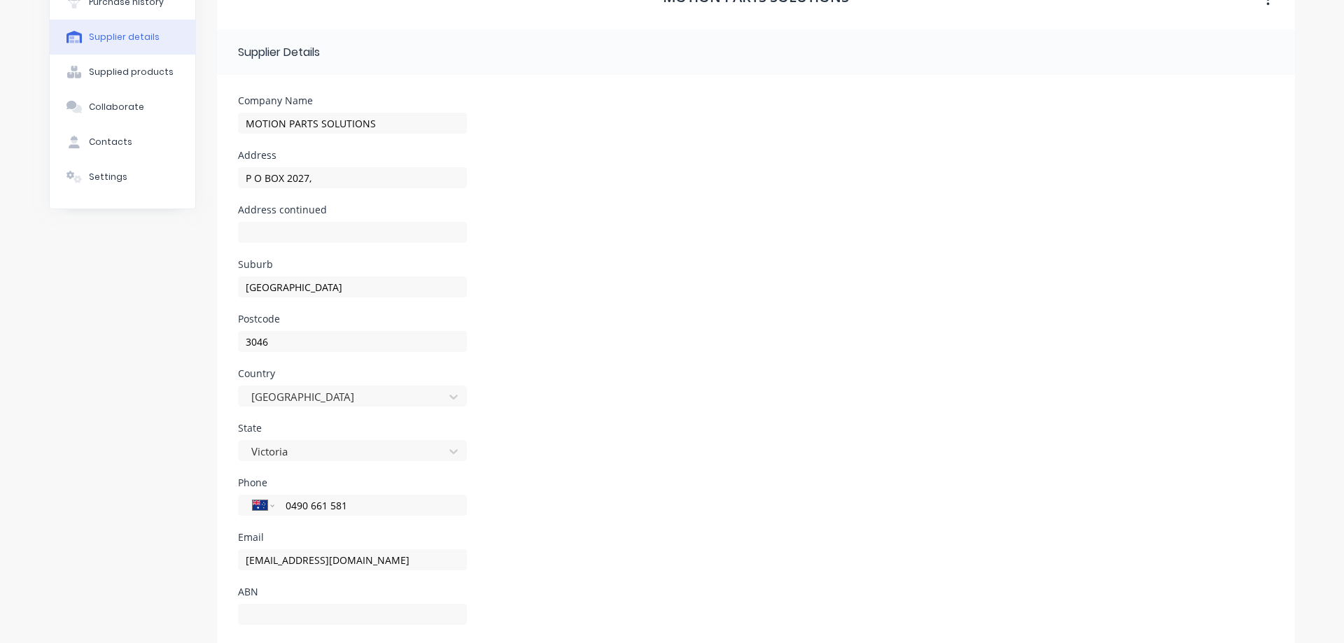
scroll to position [120, 0]
